Goal: Information Seeking & Learning: Learn about a topic

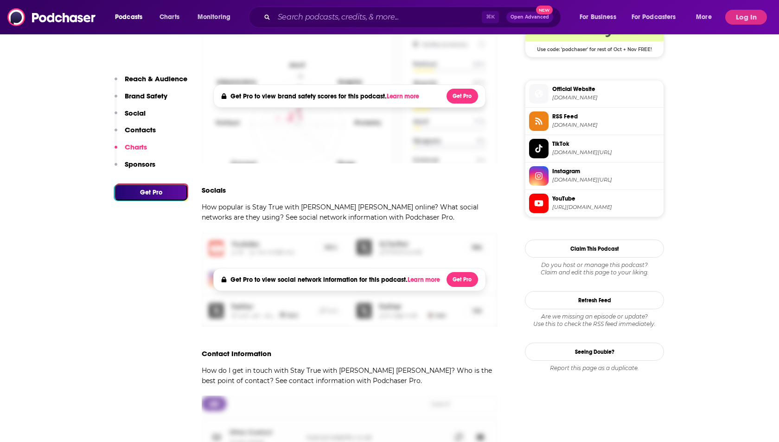
scroll to position [683, 0]
click at [743, 17] on button "Log In" at bounding box center [746, 17] width 42 height 15
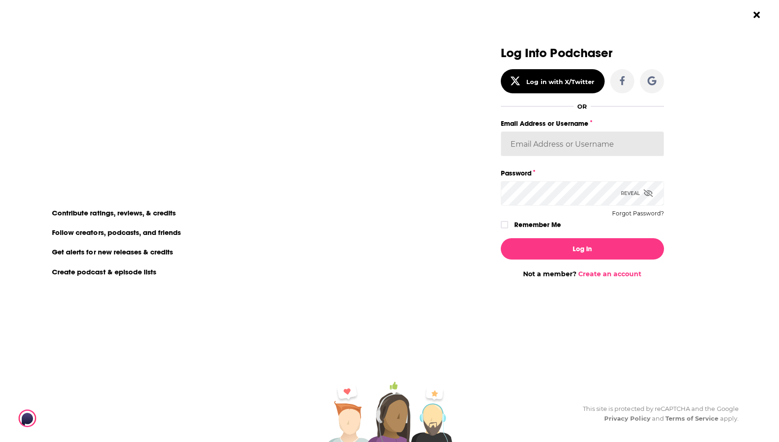
click at [570, 141] on input "Email Address or Username" at bounding box center [582, 143] width 163 height 25
type input "[PERSON_NAME].[PERSON_NAME]"
click at [570, 261] on div "Log In Not a member? Create an account" at bounding box center [582, 254] width 163 height 47
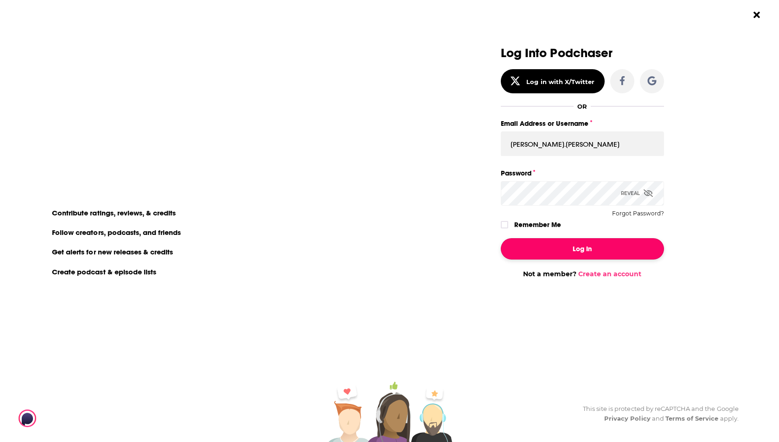
click at [579, 251] on button "Log In" at bounding box center [582, 248] width 163 height 21
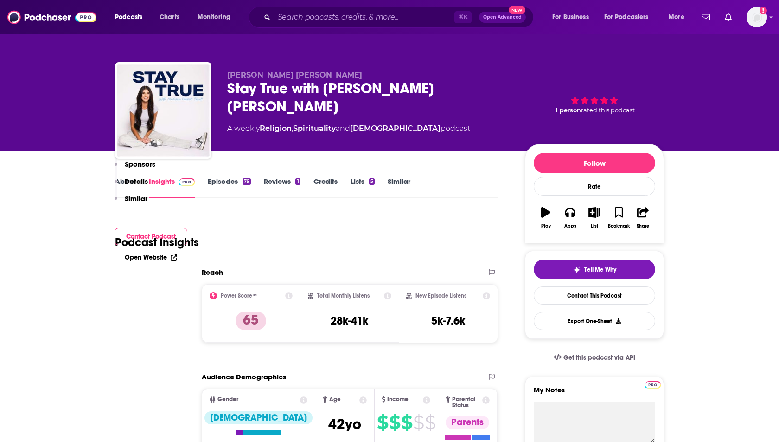
scroll to position [683, 0]
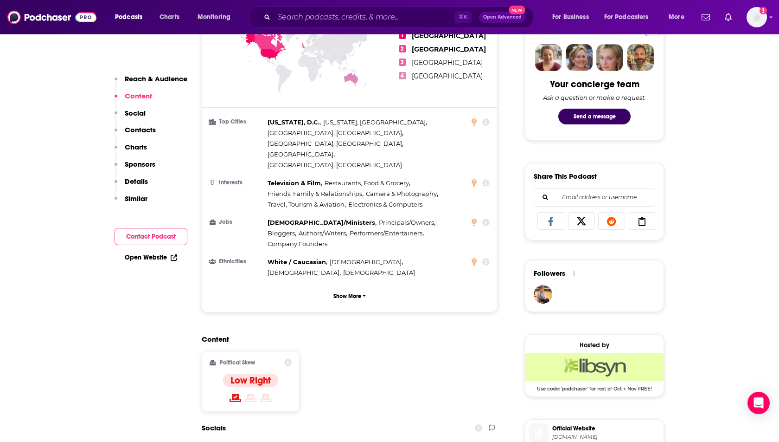
click at [139, 145] on p "Charts" at bounding box center [136, 146] width 22 height 9
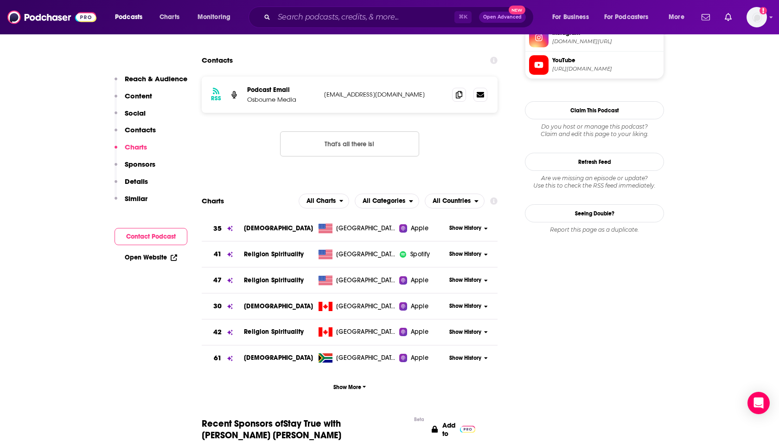
scroll to position [936, 0]
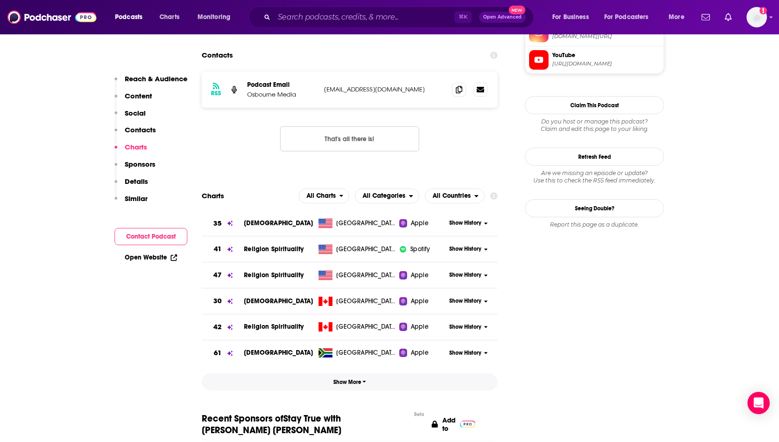
click at [342, 378] on span "Show More" at bounding box center [349, 381] width 33 height 6
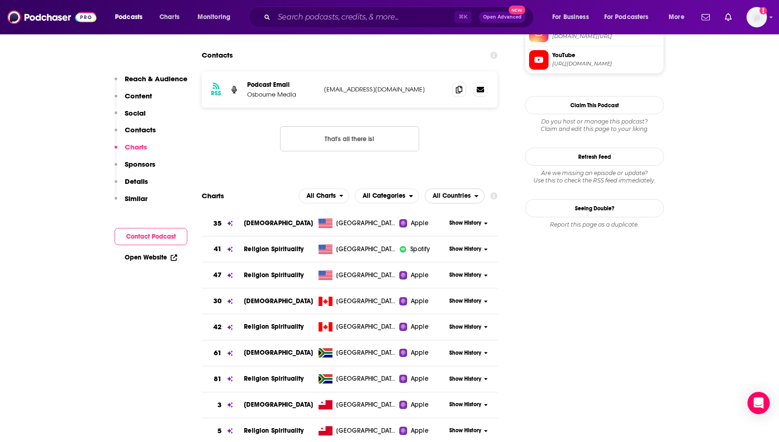
click at [447, 192] on span "All Countries" at bounding box center [452, 195] width 38 height 6
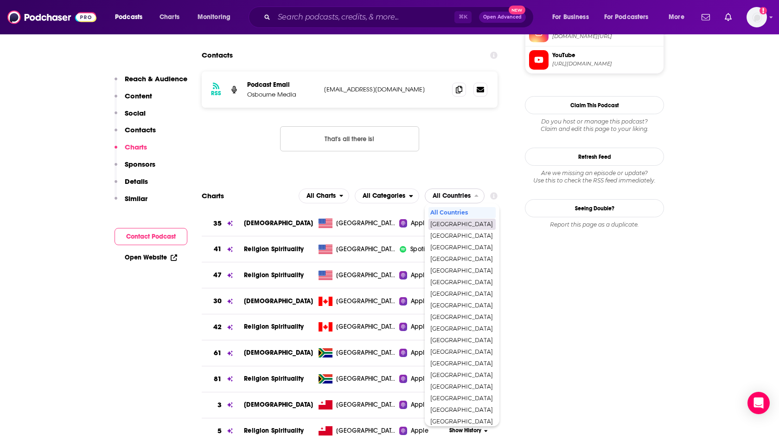
click at [441, 221] on span "[GEOGRAPHIC_DATA]" at bounding box center [461, 224] width 63 height 6
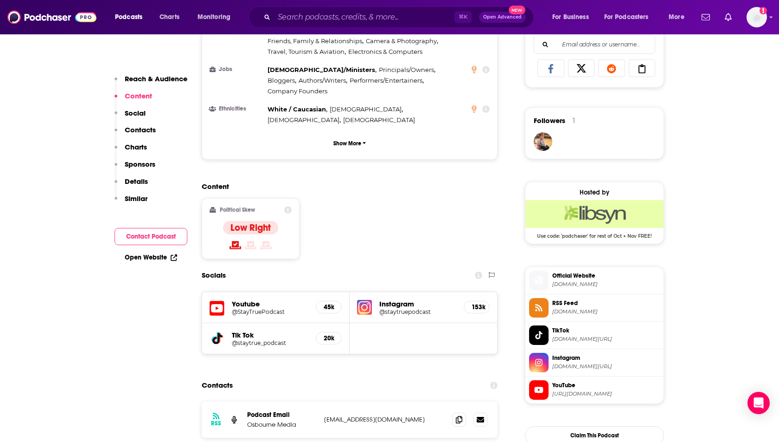
scroll to position [634, 0]
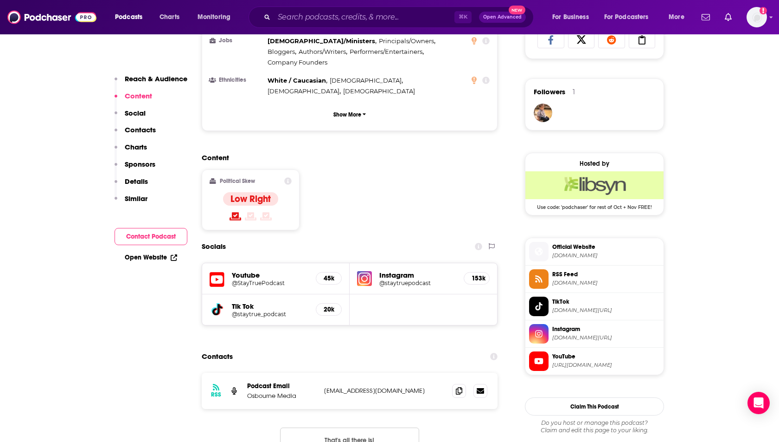
click at [400, 279] on h5 "@staytruepodcast" at bounding box center [417, 282] width 77 height 7
